Goal: Task Accomplishment & Management: Use online tool/utility

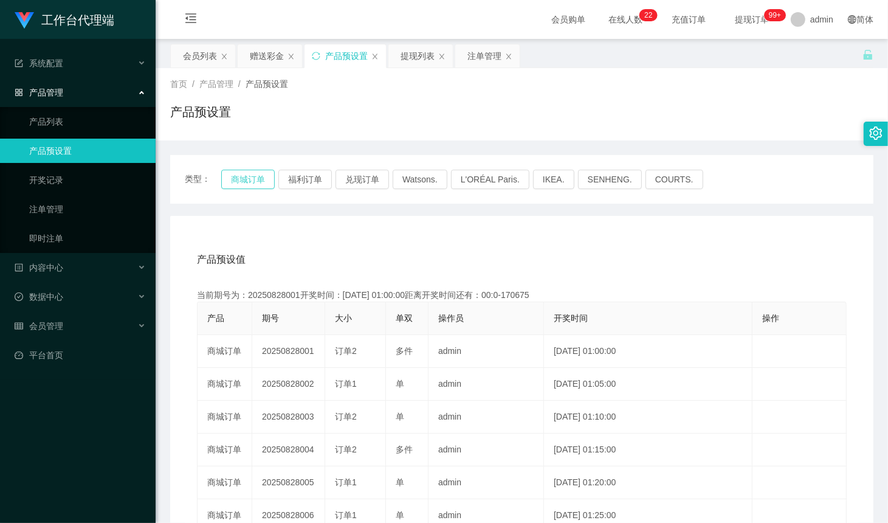
click at [250, 186] on button "商城订单" at bounding box center [248, 179] width 54 height 19
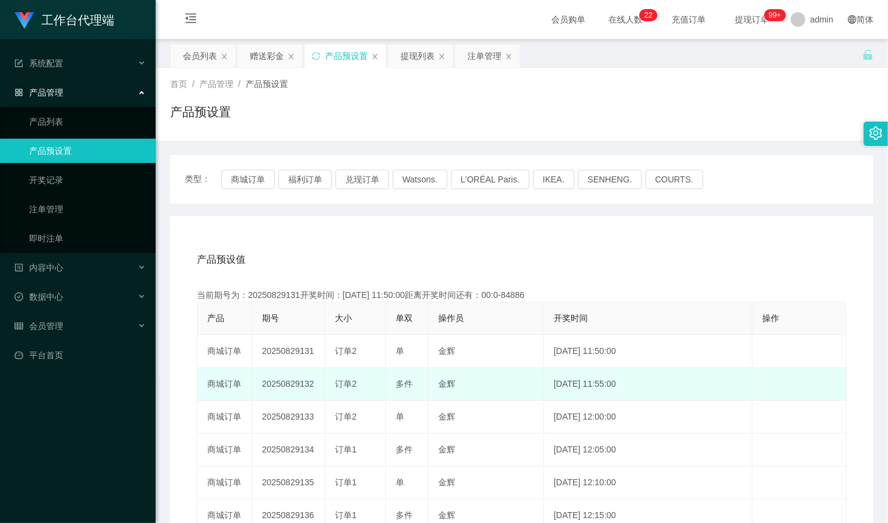
drag, startPoint x: 315, startPoint y: 387, endPoint x: 300, endPoint y: 387, distance: 15.2
click at [299, 387] on td "20250829132" at bounding box center [288, 384] width 73 height 33
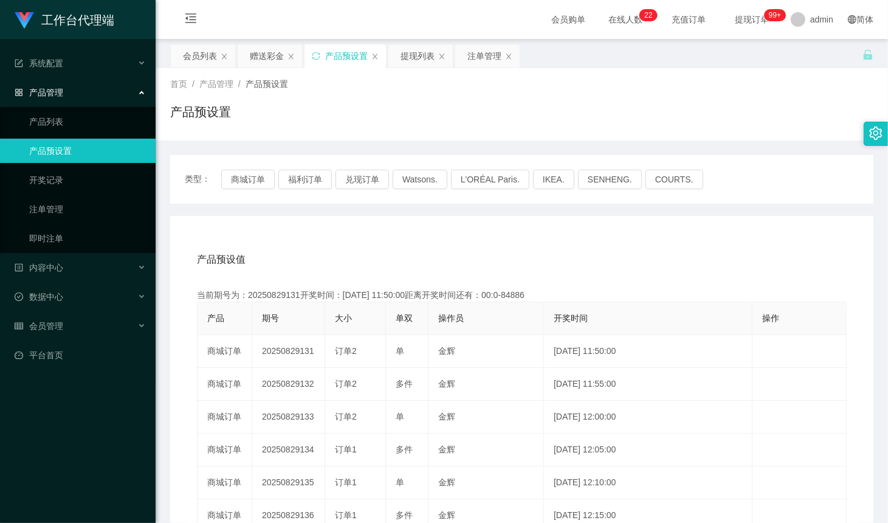
copy td "132"
click at [263, 58] on div "赠送彩金" at bounding box center [267, 55] width 34 height 23
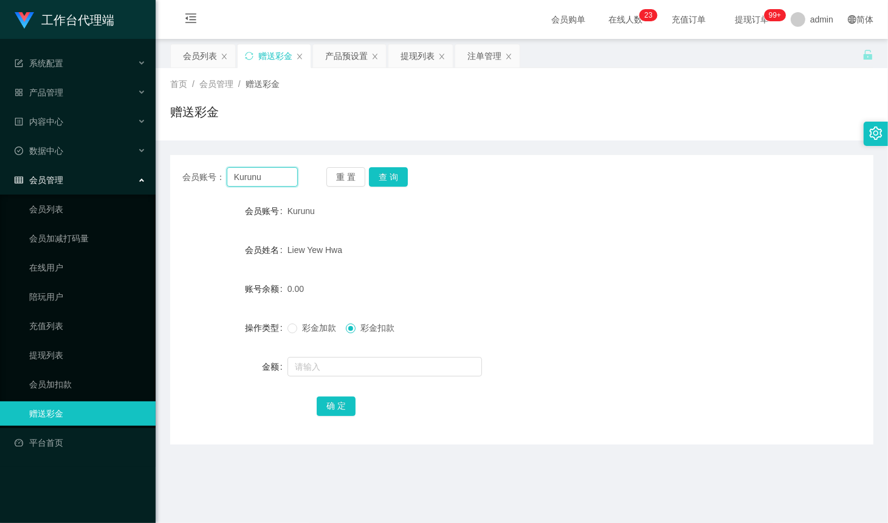
drag, startPoint x: 242, startPoint y: 182, endPoint x: 330, endPoint y: 192, distance: 88.0
click at [242, 182] on input "Kurunu" at bounding box center [262, 176] width 71 height 19
paste input "932555365"
type input "932555365"
click at [400, 179] on button "查 询" at bounding box center [388, 176] width 39 height 19
